Goal: Task Accomplishment & Management: Manage account settings

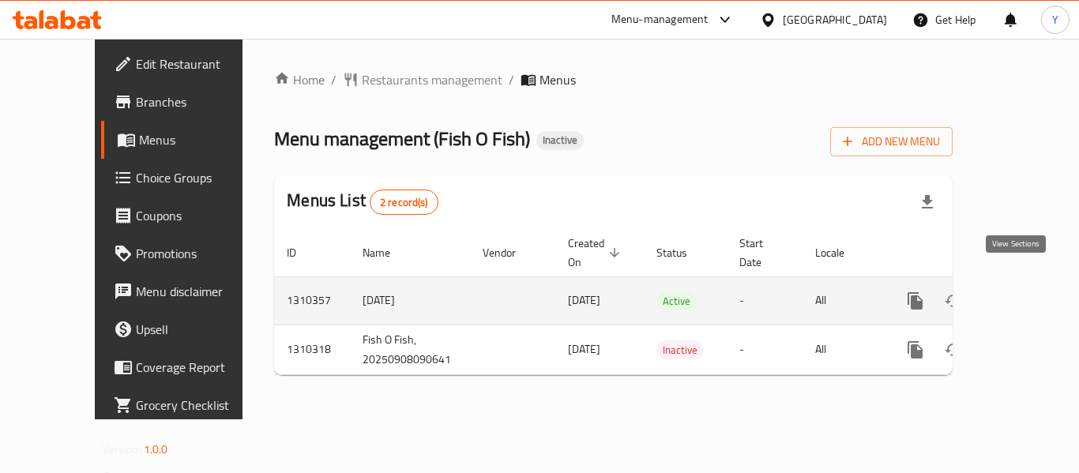
click at [1019, 291] on icon "enhanced table" at bounding box center [1028, 300] width 19 height 19
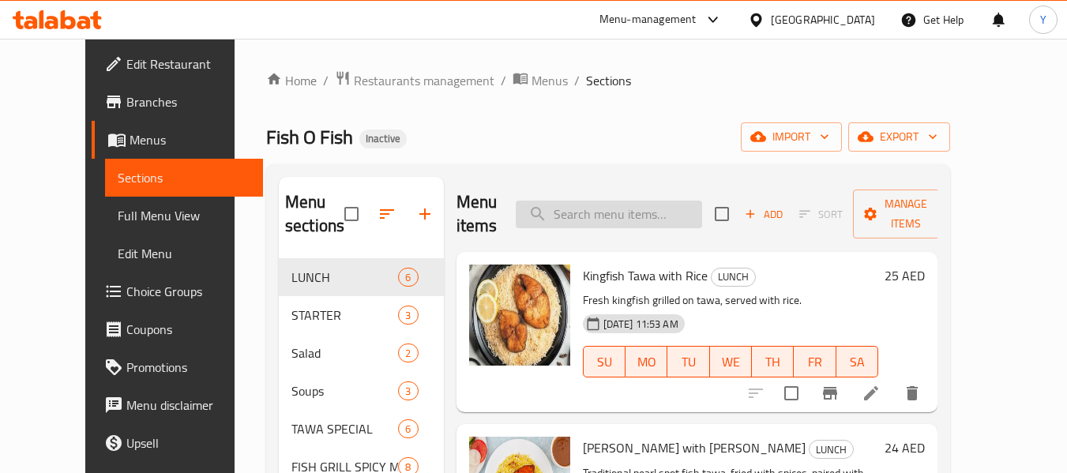
paste input "Shery 350g"
click at [615, 217] on input "Shery 350g" at bounding box center [609, 215] width 186 height 28
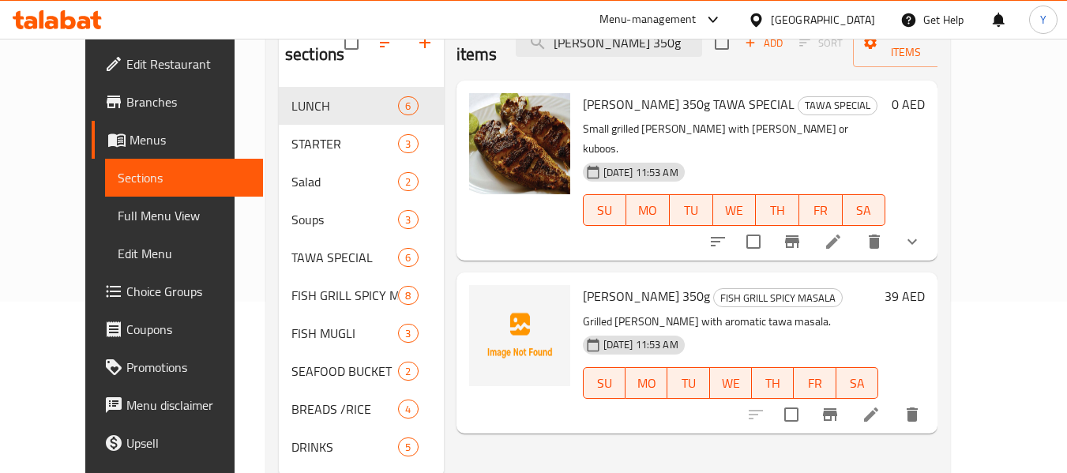
scroll to position [174, 0]
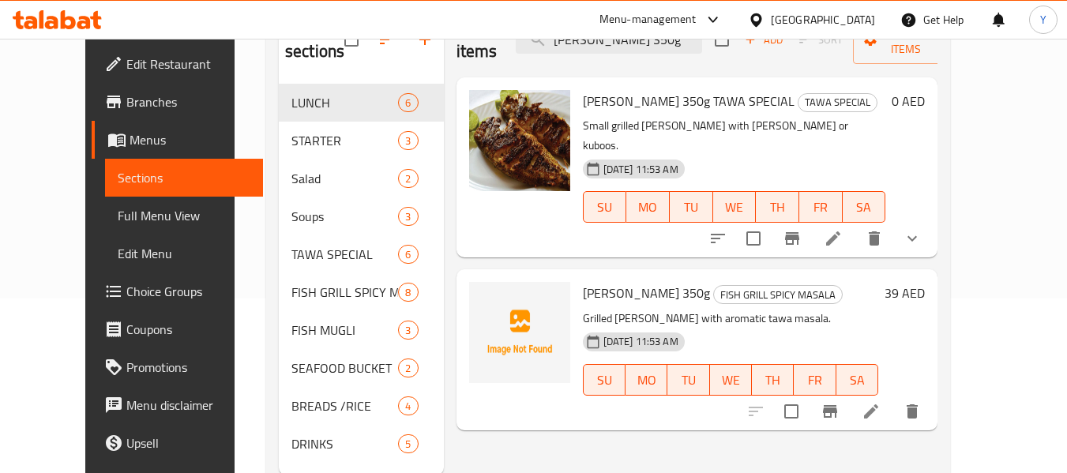
type input "Shery 350g"
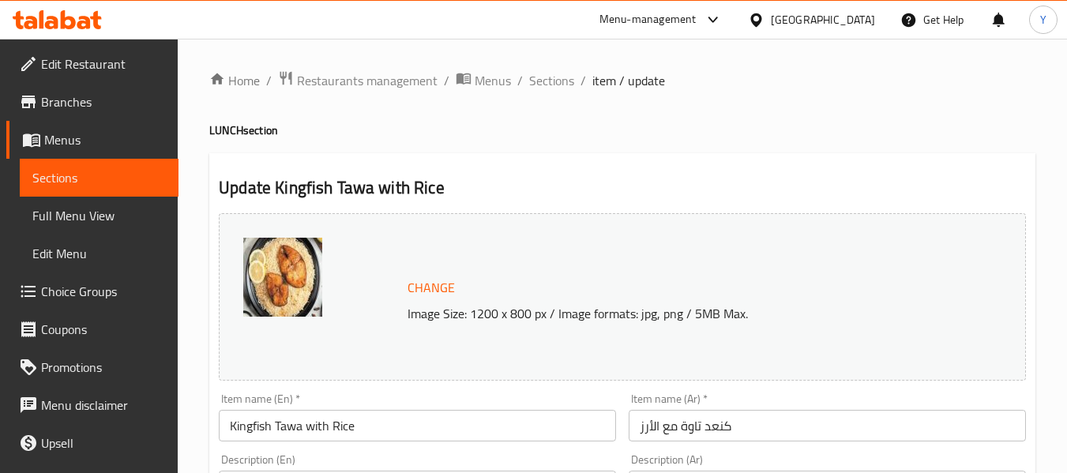
click at [130, 209] on span "Full Menu View" at bounding box center [98, 215] width 133 height 19
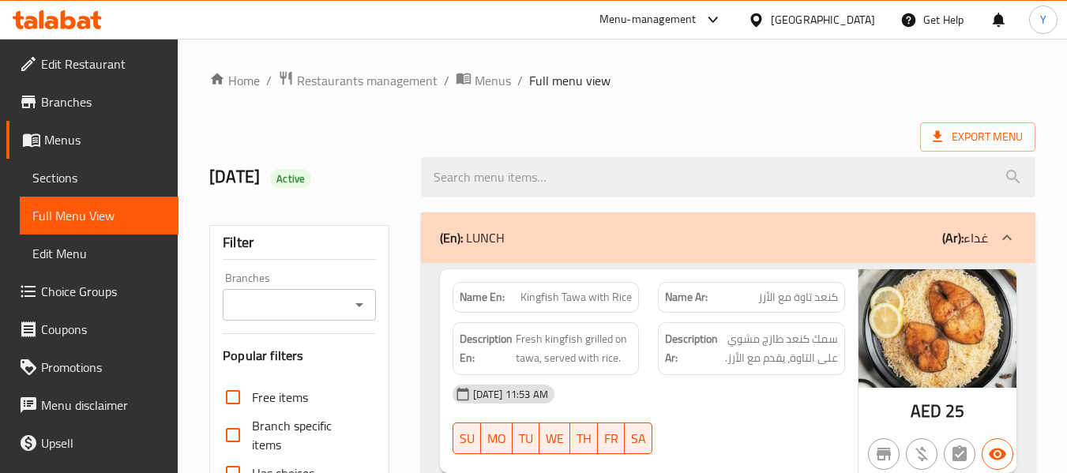
scroll to position [414, 0]
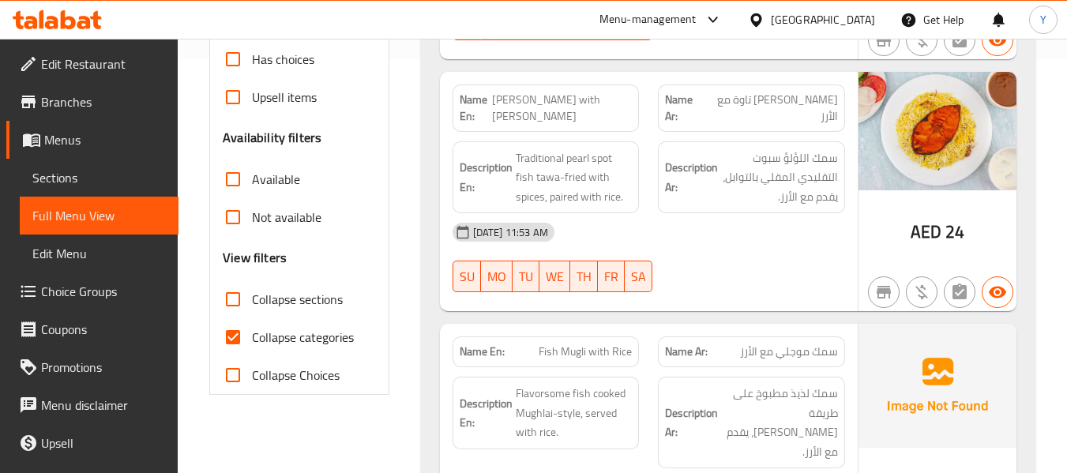
click at [704, 229] on div "[DATE] 11:53 AM" at bounding box center [648, 232] width 411 height 38
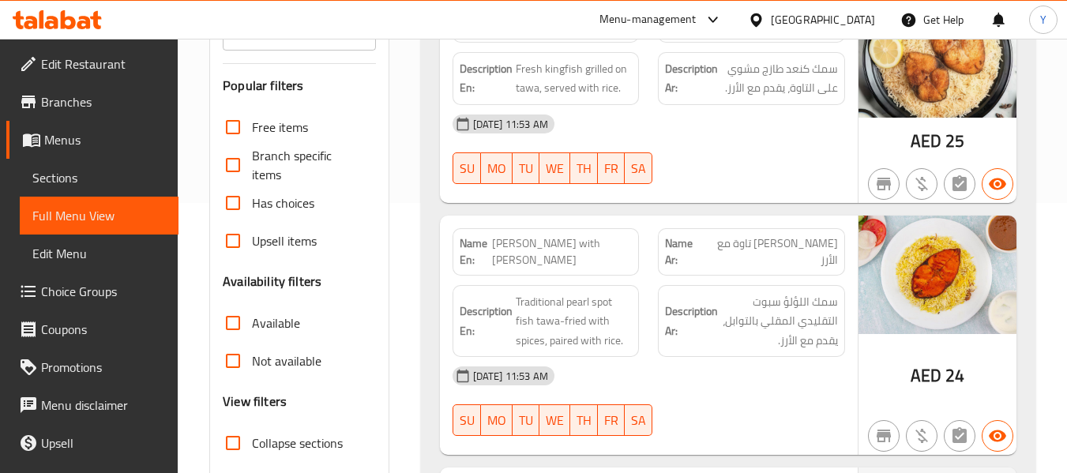
scroll to position [0, 0]
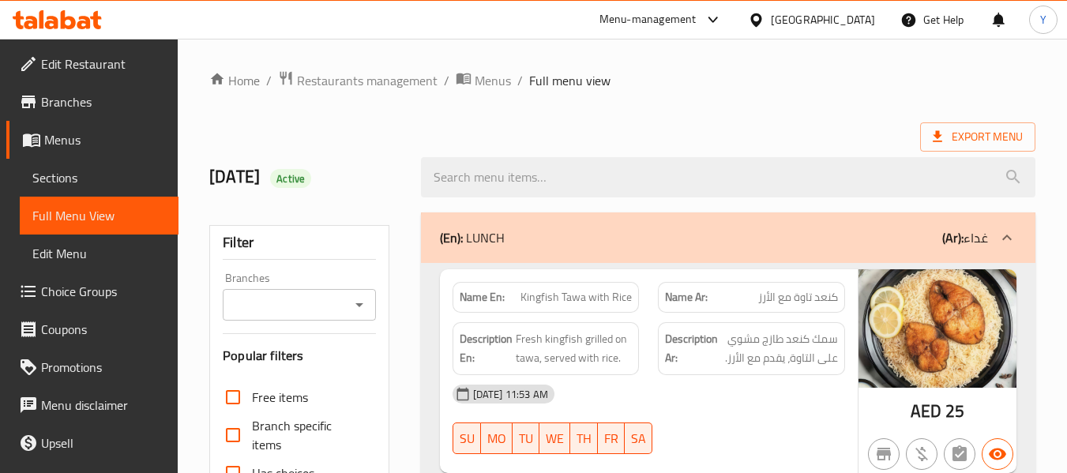
click at [916, 244] on div "(En): LUNCH (Ar): غداء" at bounding box center [714, 237] width 548 height 19
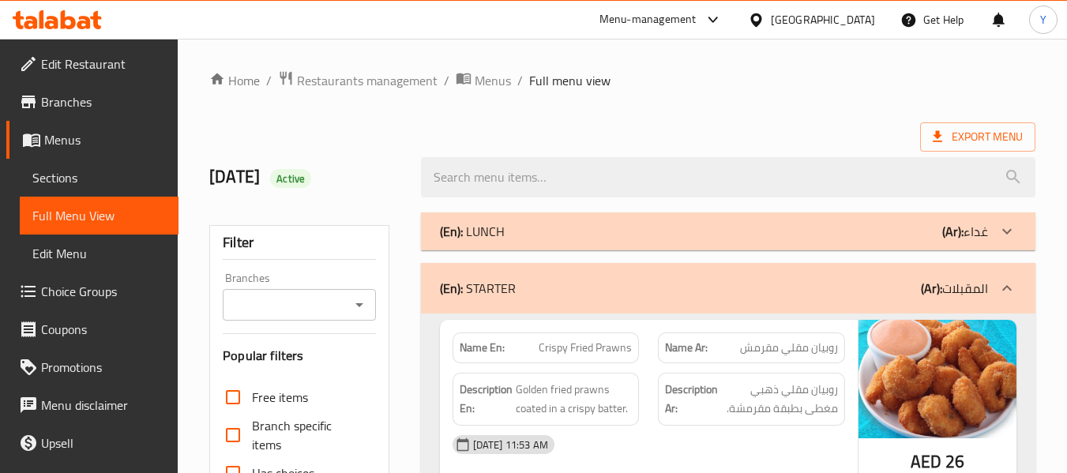
click at [891, 288] on div "(En): STARTER (Ar): المقبلات" at bounding box center [714, 288] width 548 height 19
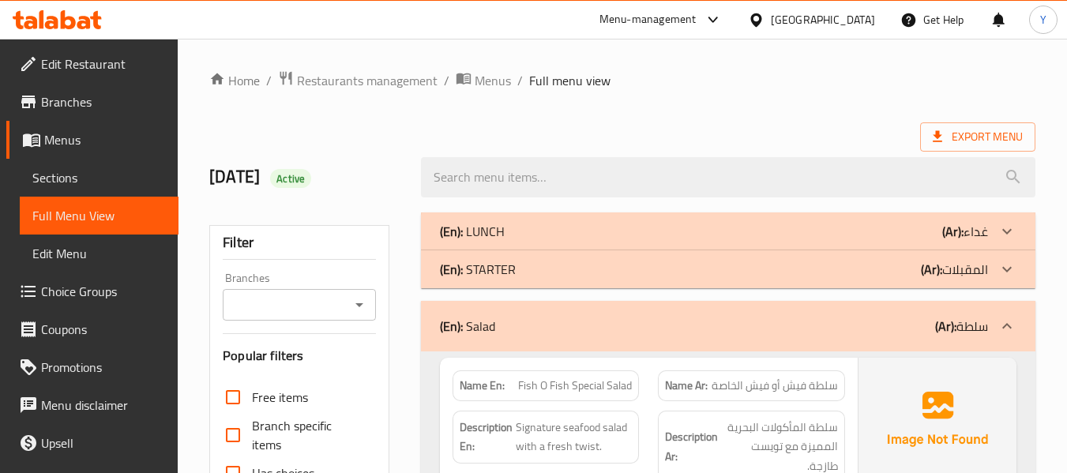
click at [855, 321] on div "(En): Salad (Ar): سلطة" at bounding box center [714, 326] width 548 height 19
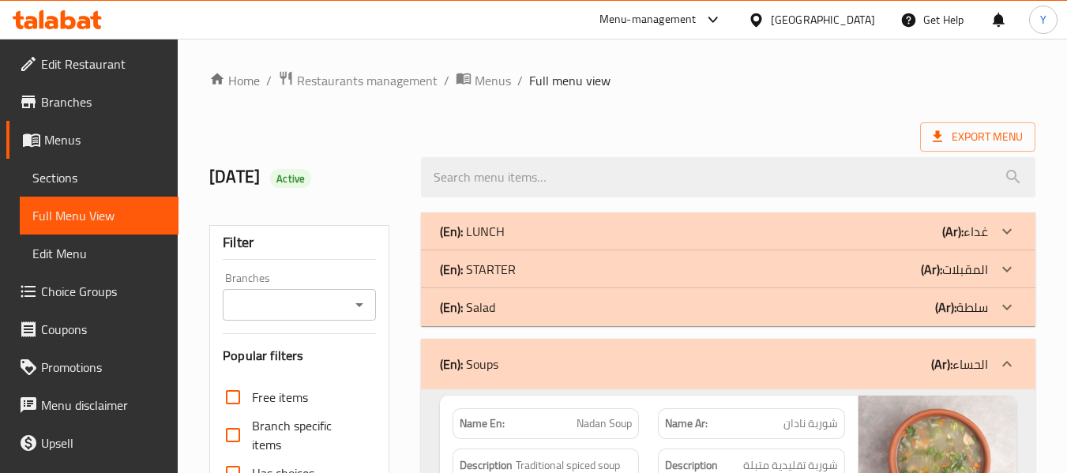
click at [801, 374] on div "(En): Soups (Ar): الحساء" at bounding box center [728, 364] width 614 height 51
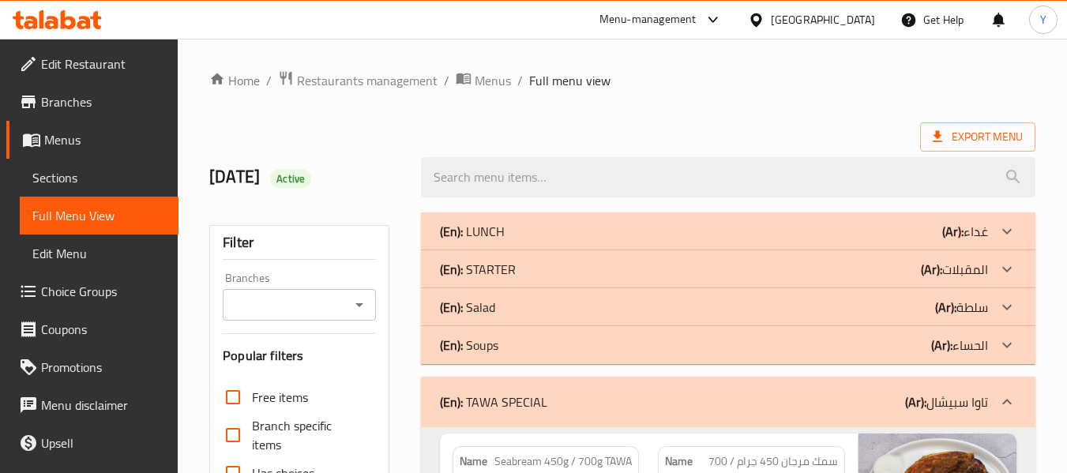
click at [801, 411] on div "(En): TAWA SPECIAL (Ar): تاوا سبيشال" at bounding box center [714, 401] width 548 height 19
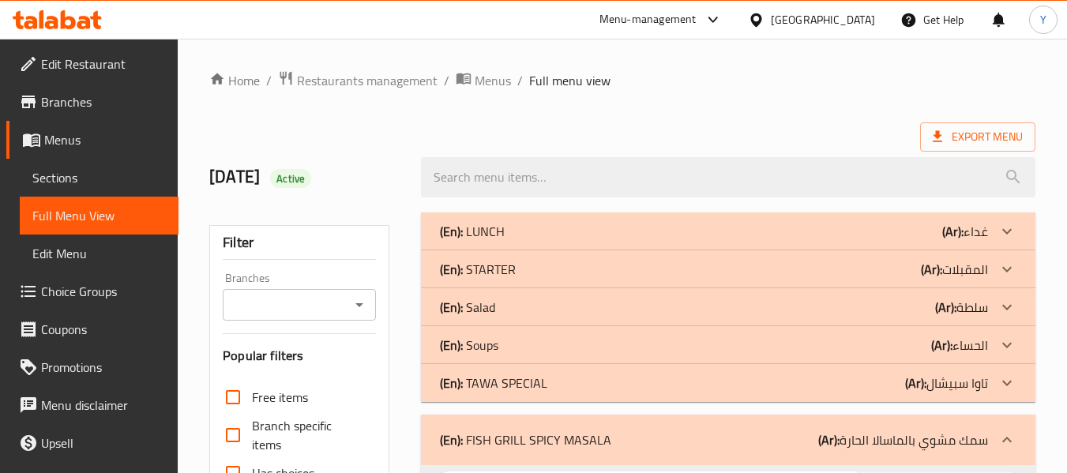
click at [813, 440] on div "(En): FISH GRILL SPICY MASALA (Ar): سمك مشوي بالماسالا الحارة" at bounding box center [714, 439] width 548 height 19
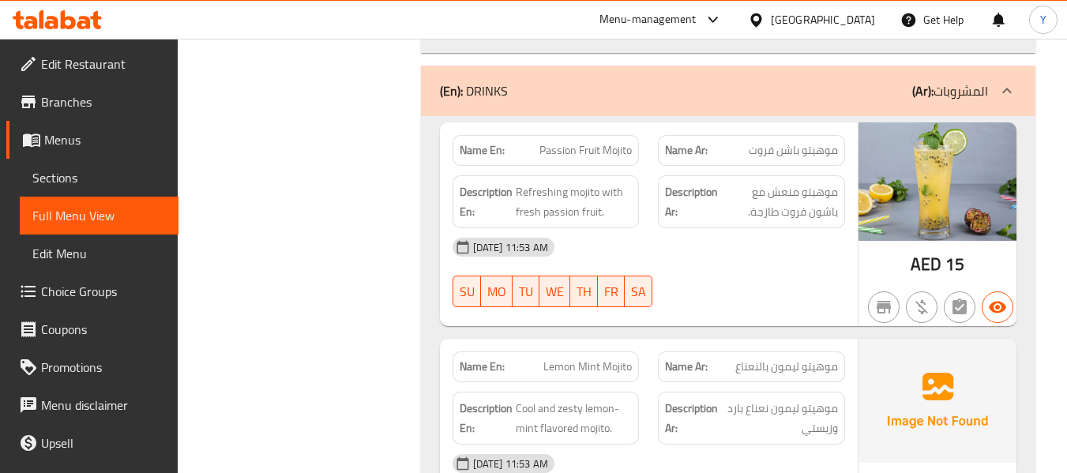
scroll to position [3416, 0]
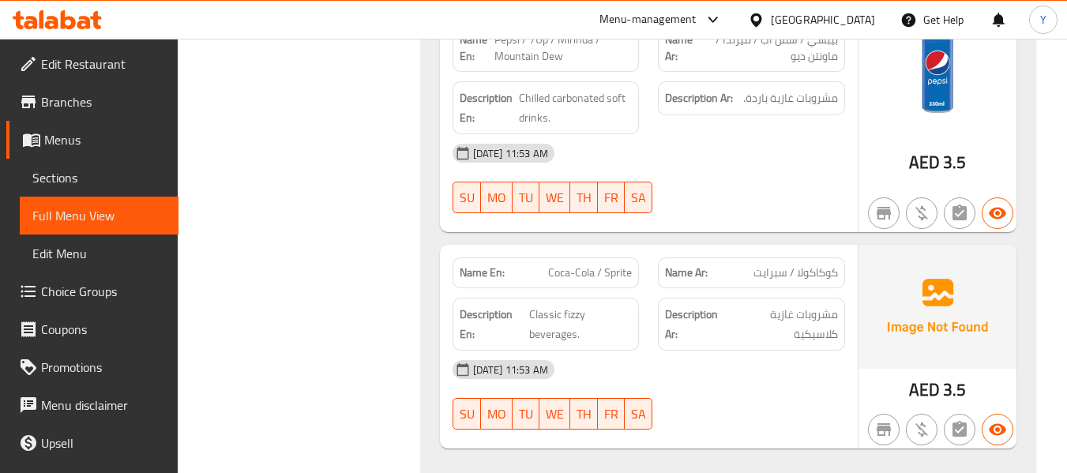
click at [486, 265] on strong "Name En:" at bounding box center [482, 273] width 45 height 17
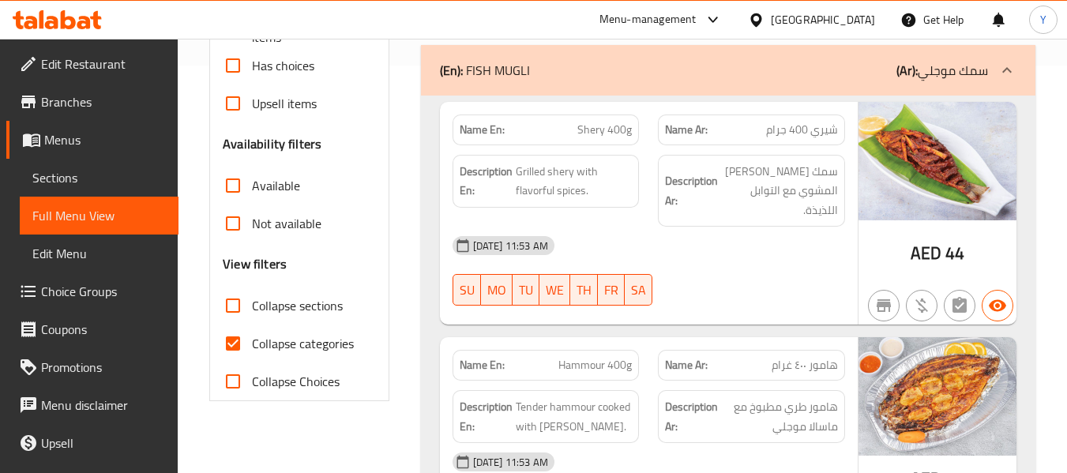
scroll to position [435, 0]
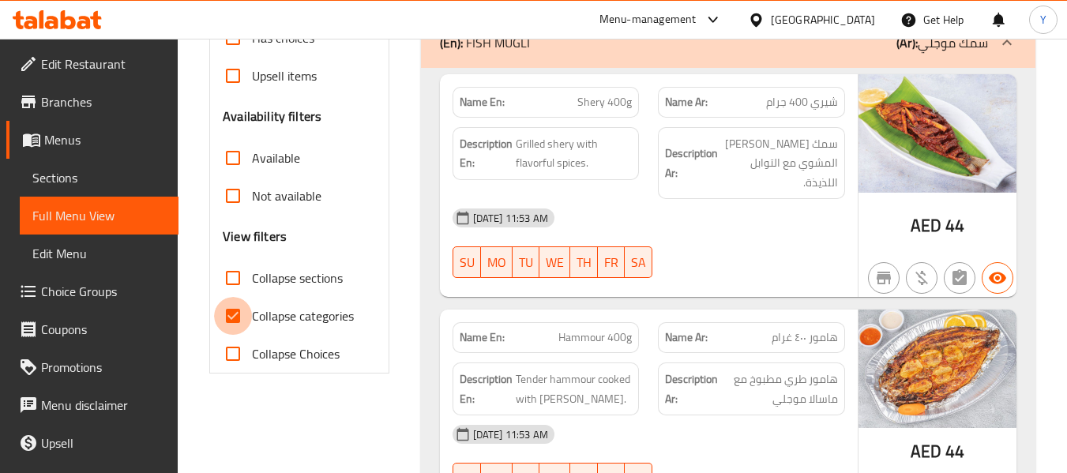
click at [241, 310] on input "Collapse categories" at bounding box center [233, 316] width 38 height 38
checkbox input "false"
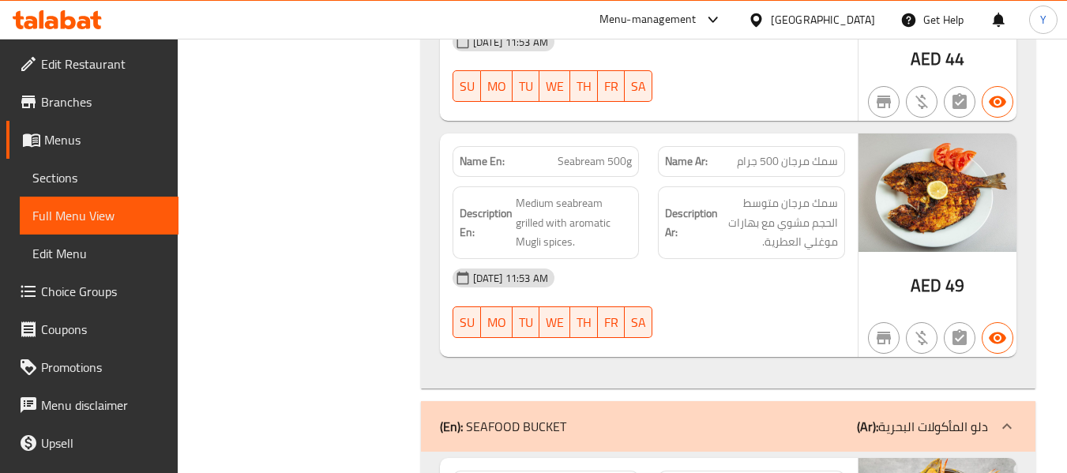
scroll to position [966, 0]
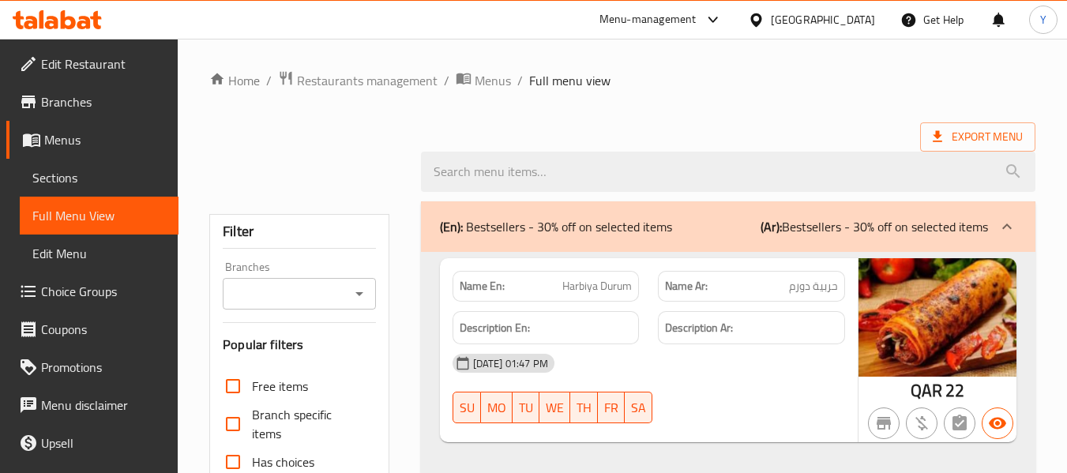
click at [848, 18] on div "Qatar" at bounding box center [823, 19] width 104 height 17
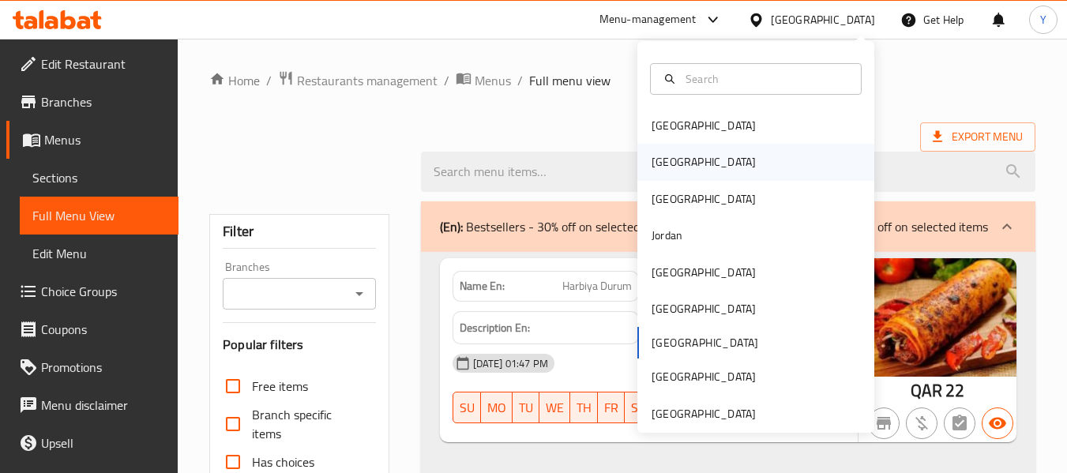
click at [681, 169] on div "Egypt" at bounding box center [755, 162] width 237 height 36
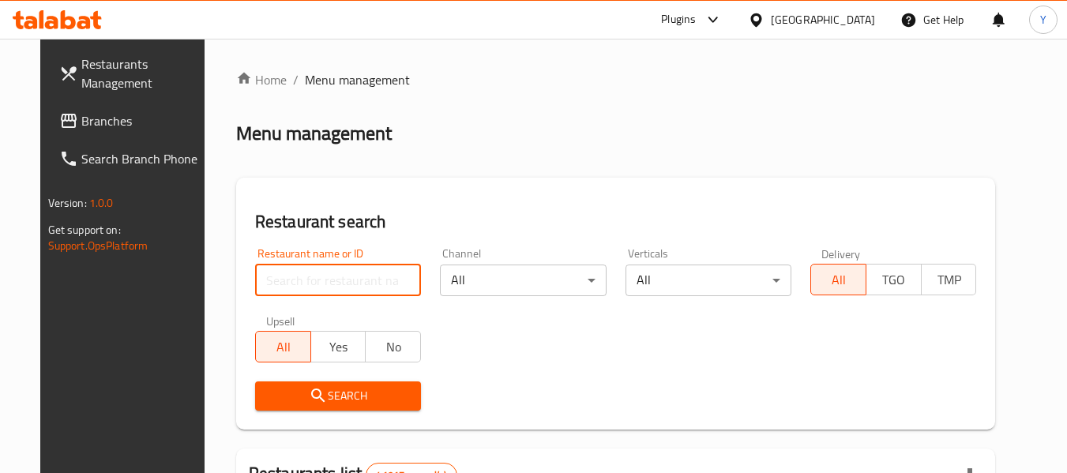
paste input "Piero"
click at [351, 288] on input "search" at bounding box center [338, 281] width 166 height 32
type input "Piero"
click button "Search" at bounding box center [338, 395] width 166 height 29
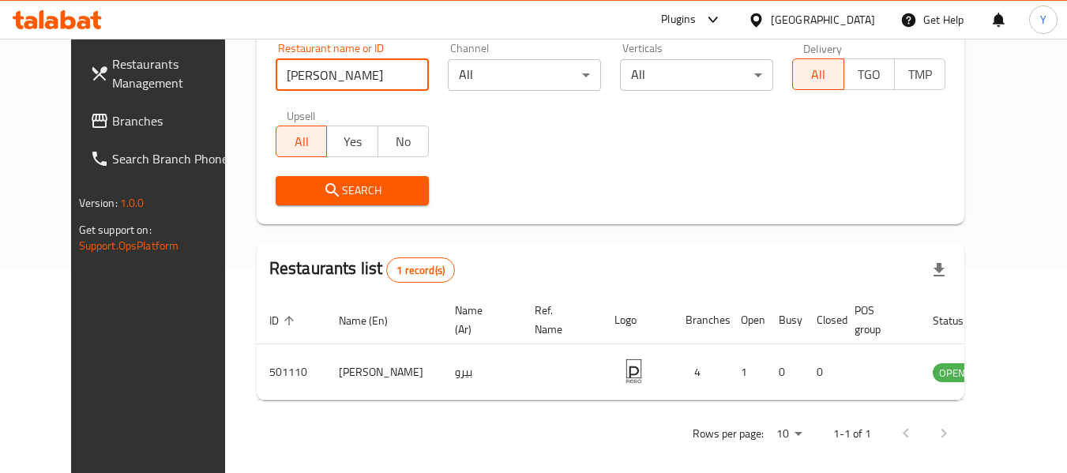
scroll to position [218, 0]
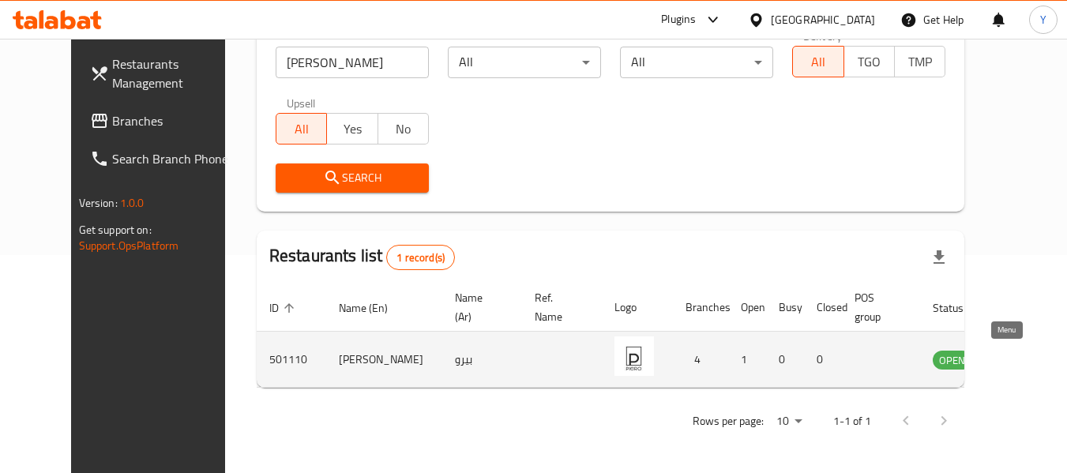
click at [1016, 365] on icon "enhanced table" at bounding box center [1024, 360] width 17 height 13
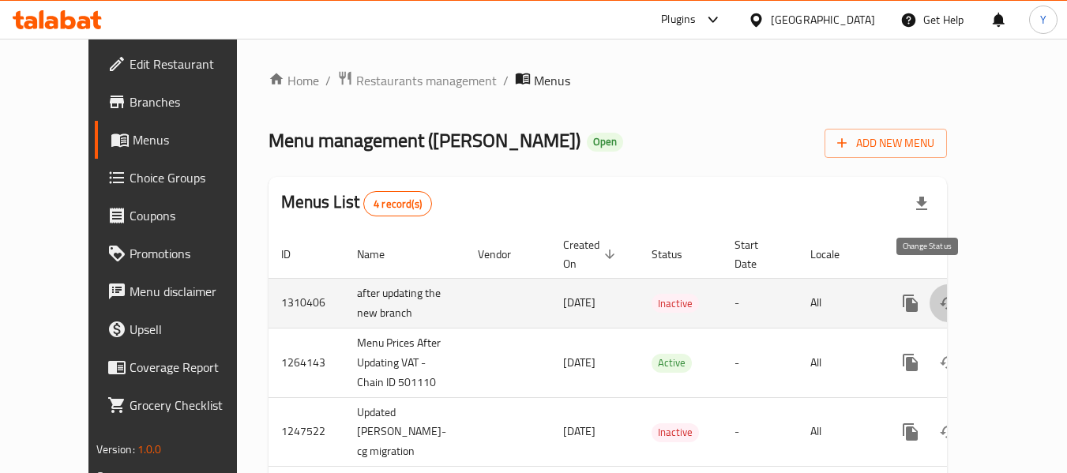
click at [939, 294] on icon "enhanced table" at bounding box center [948, 303] width 19 height 19
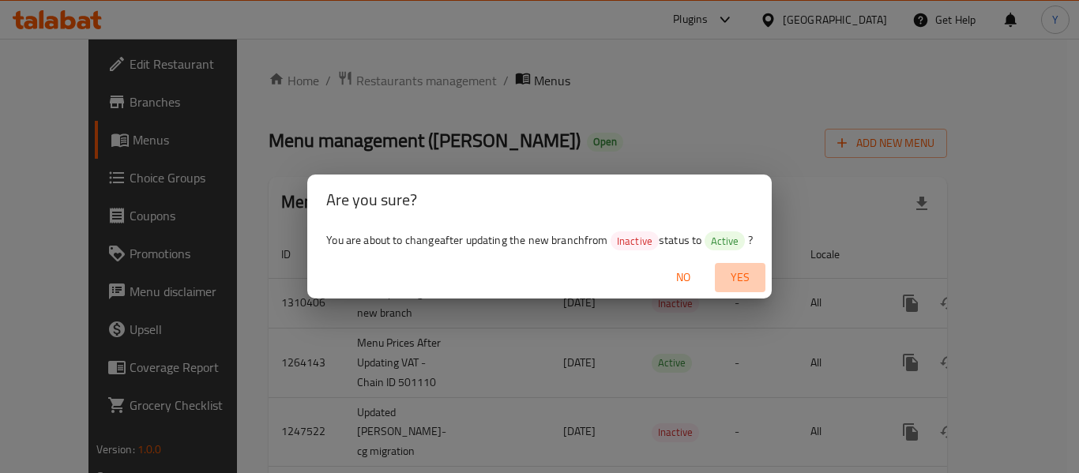
click at [742, 280] on span "Yes" at bounding box center [740, 278] width 38 height 20
